Goal: Check status: Check status

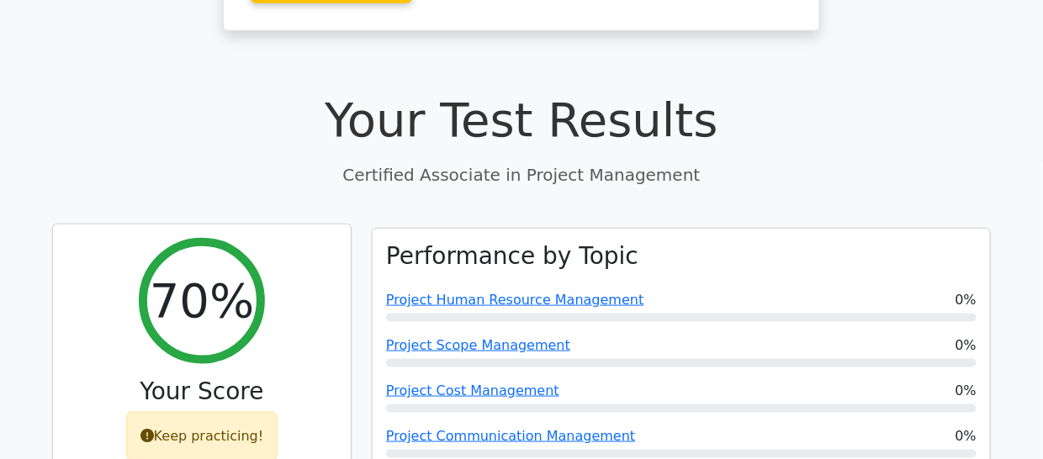
scroll to position [505, 0]
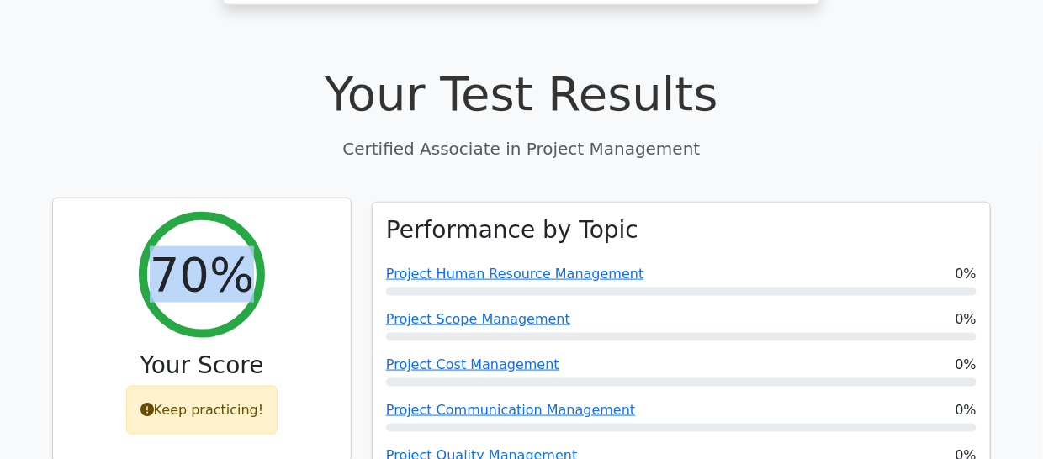
drag, startPoint x: 229, startPoint y: 236, endPoint x: 135, endPoint y: 201, distance: 100.4
click at [135, 201] on div "70% Your Score Keep practicing!" at bounding box center [202, 331] width 298 height 264
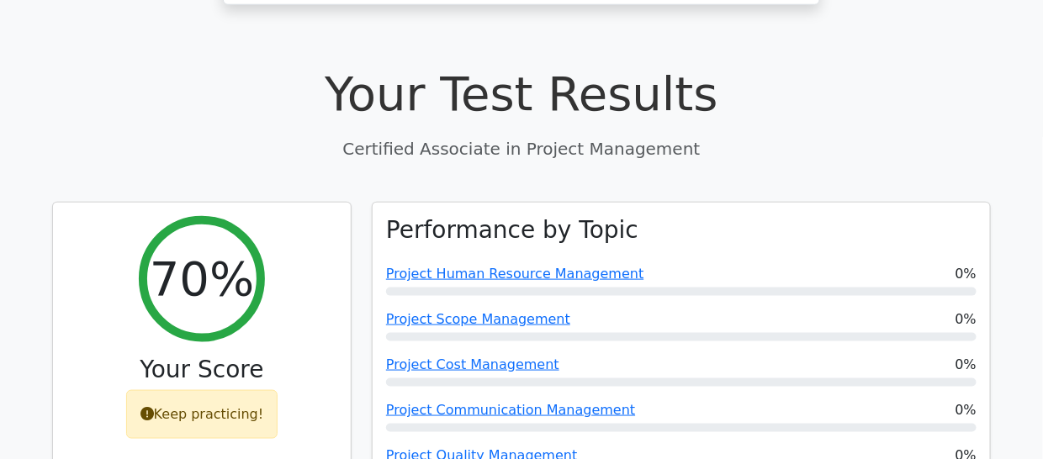
click at [140, 69] on div "Your Test Results Certified Associate in Project Management" at bounding box center [521, 113] width 939 height 95
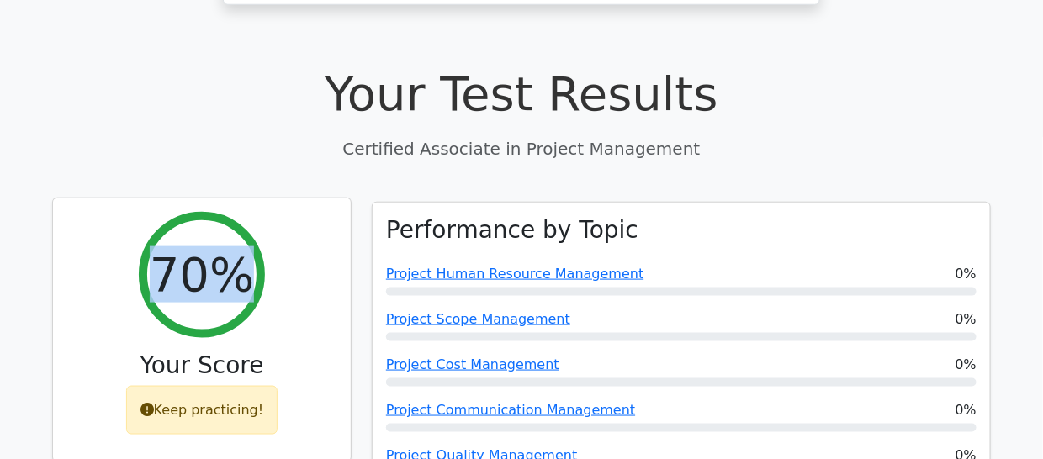
drag, startPoint x: 248, startPoint y: 207, endPoint x: 147, endPoint y: 214, distance: 101.2
click at [147, 214] on div "70%" at bounding box center [202, 275] width 126 height 126
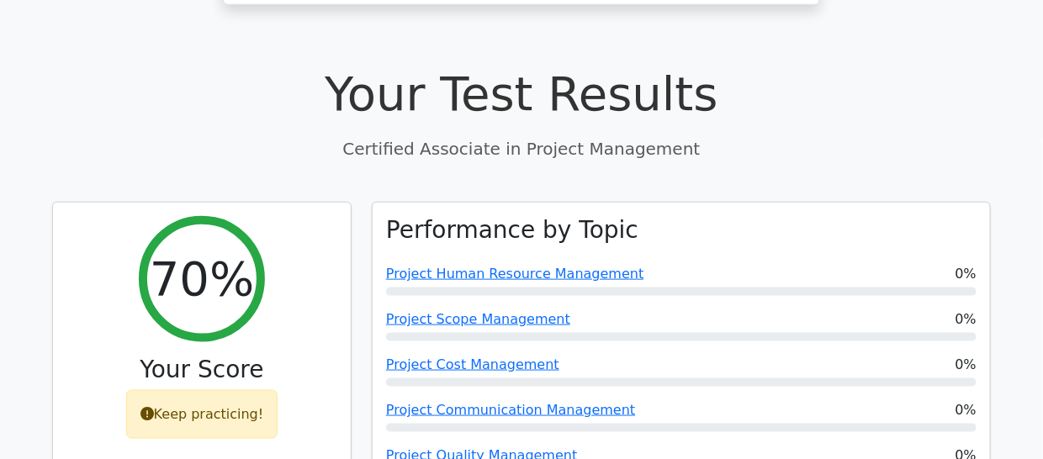
click at [181, 66] on h1 "Your Test Results" at bounding box center [521, 94] width 939 height 56
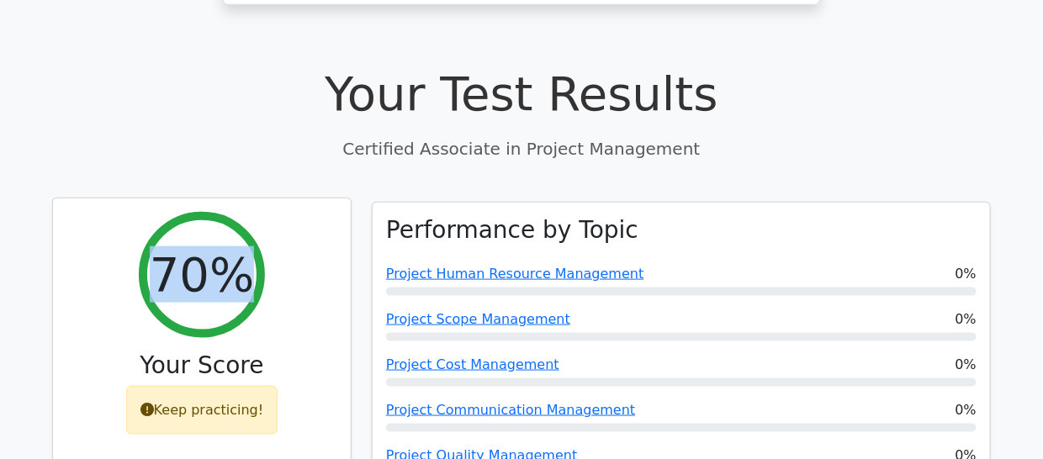
drag, startPoint x: 246, startPoint y: 231, endPoint x: 157, endPoint y: 212, distance: 90.4
click at [157, 212] on div "70%" at bounding box center [202, 275] width 126 height 126
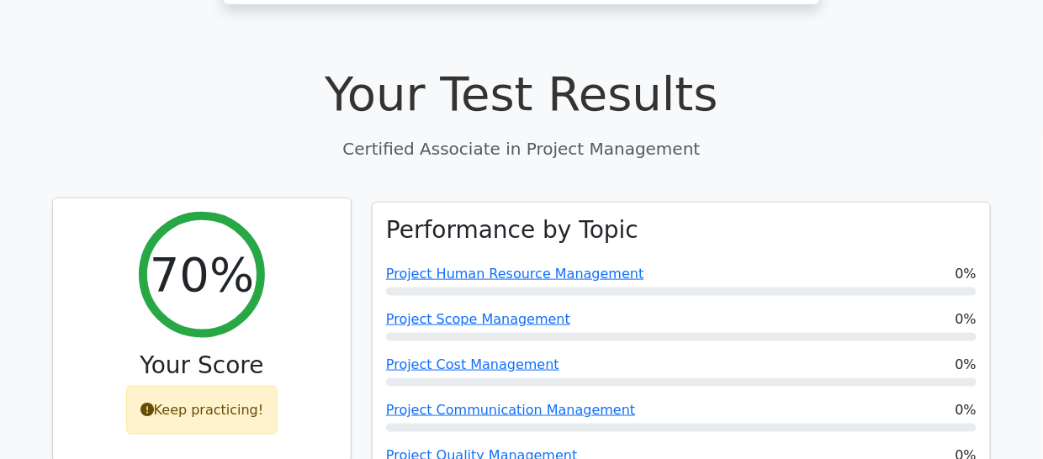
click at [212, 247] on h2 "70%" at bounding box center [202, 275] width 104 height 56
drag, startPoint x: 241, startPoint y: 222, endPoint x: 176, endPoint y: 215, distance: 65.1
click at [176, 247] on h2 "70%" at bounding box center [202, 275] width 104 height 56
click at [183, 386] on div "Keep practicing!" at bounding box center [202, 410] width 152 height 49
click at [154, 403] on icon at bounding box center [147, 409] width 13 height 13
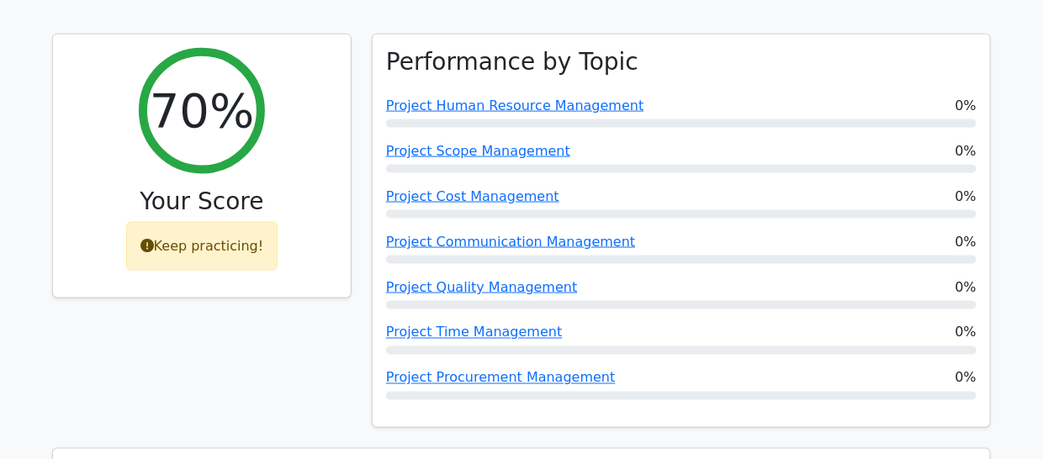
click at [183, 321] on div "70% Your Score Keep practicing!" at bounding box center [202, 242] width 320 height 416
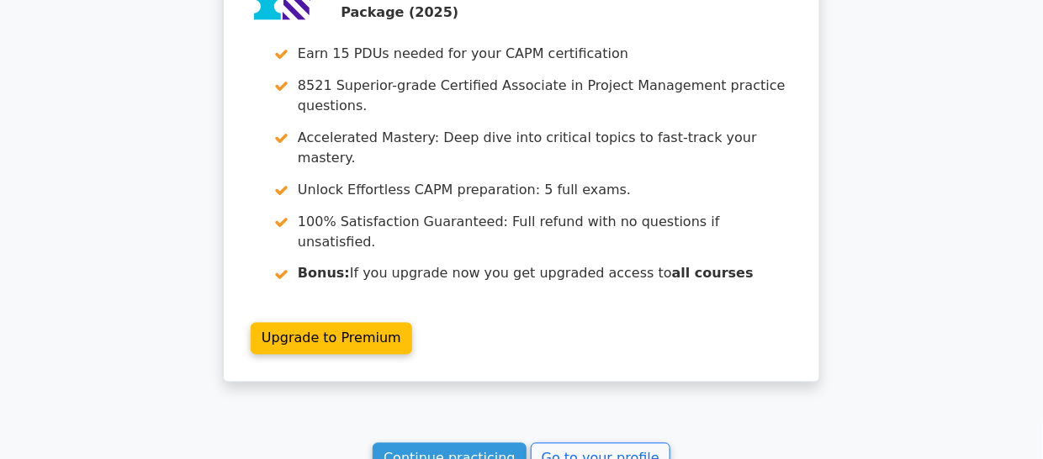
scroll to position [4729, 0]
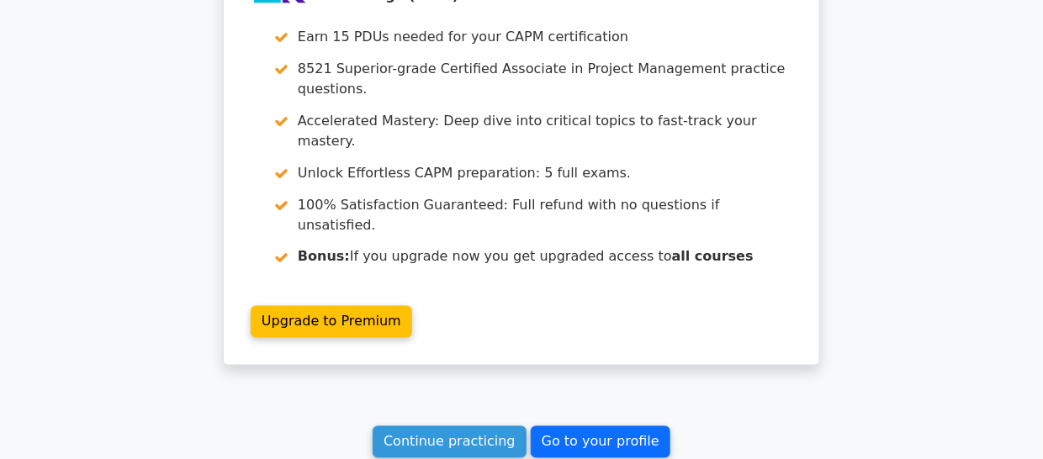
click at [560, 427] on link "Go to your profile" at bounding box center [601, 443] width 140 height 32
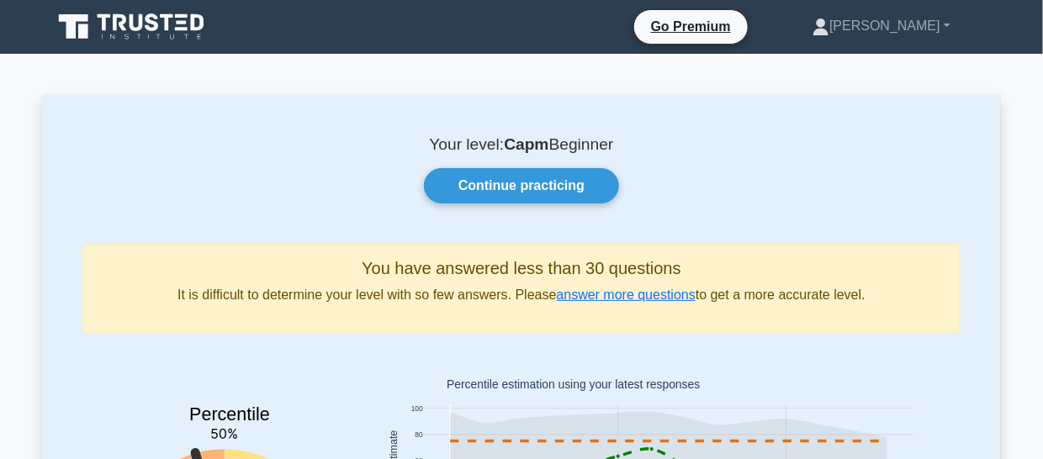
click at [87, 25] on icon at bounding box center [83, 31] width 10 height 14
